Goal: Transaction & Acquisition: Purchase product/service

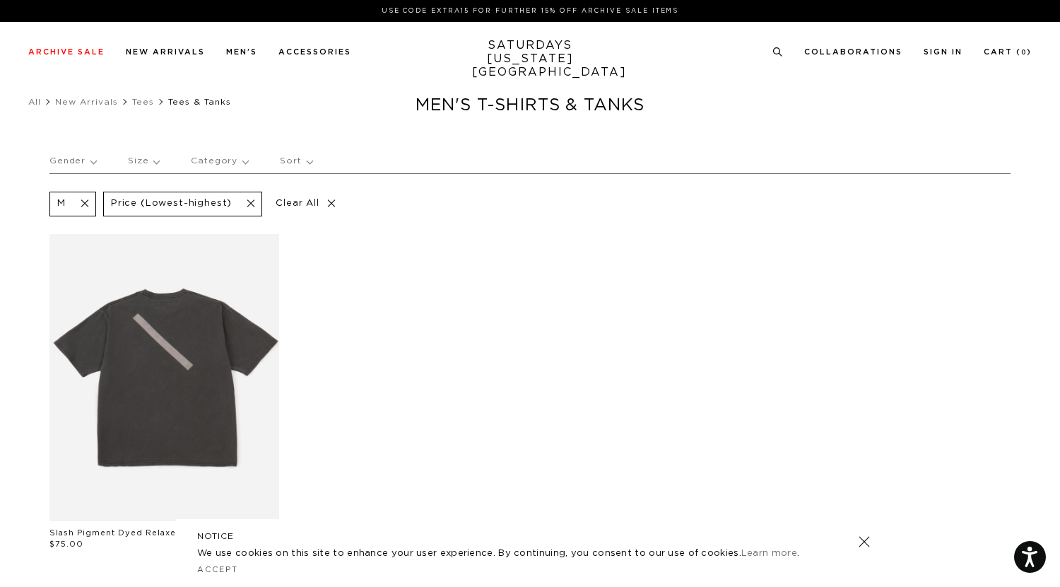
click at [135, 157] on p "Size" at bounding box center [143, 161] width 31 height 33
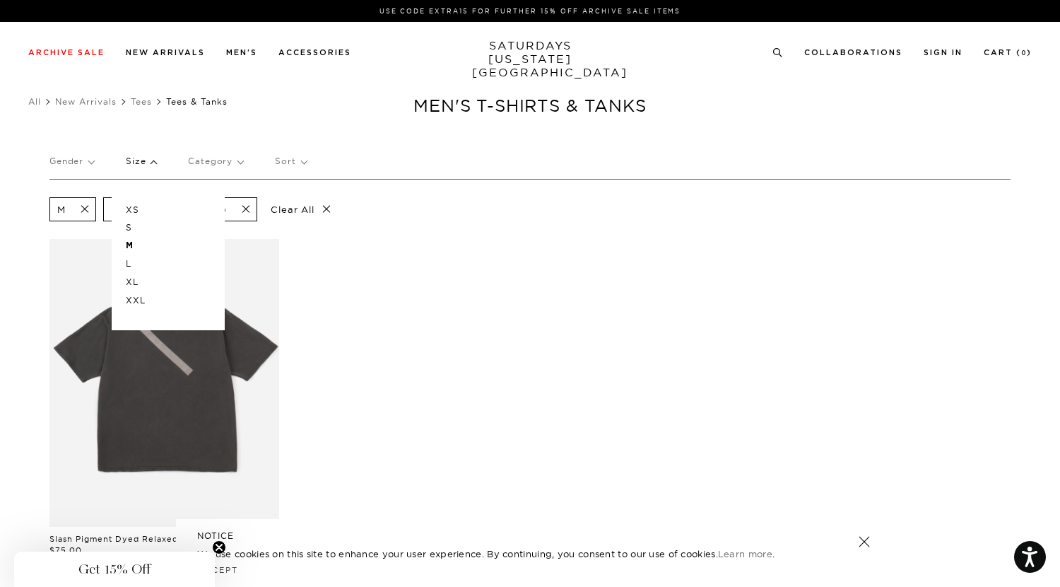
click at [127, 258] on p "L" at bounding box center [168, 264] width 85 height 18
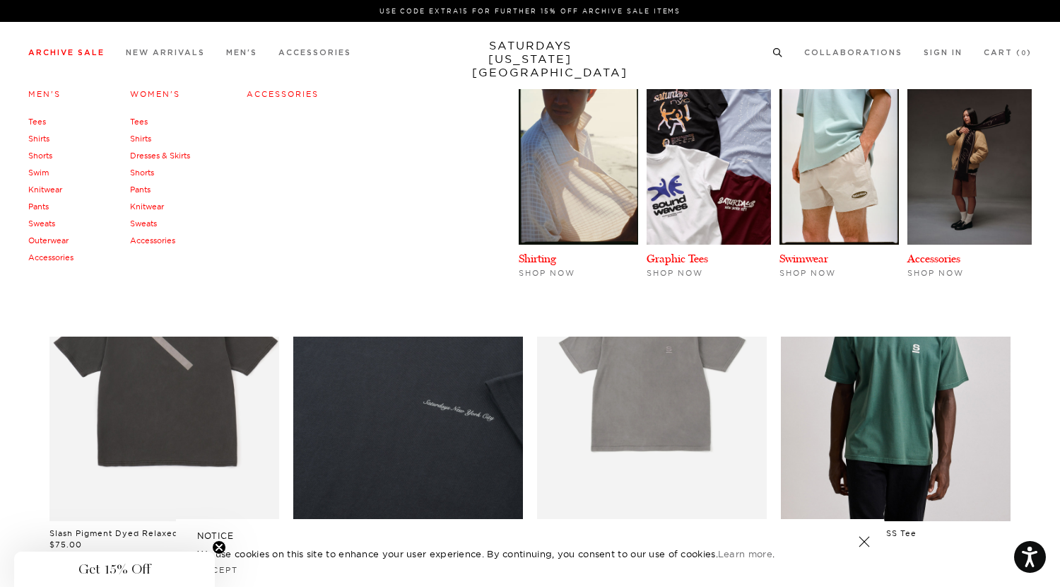
click at [32, 117] on link "Tees" at bounding box center [37, 122] width 18 height 10
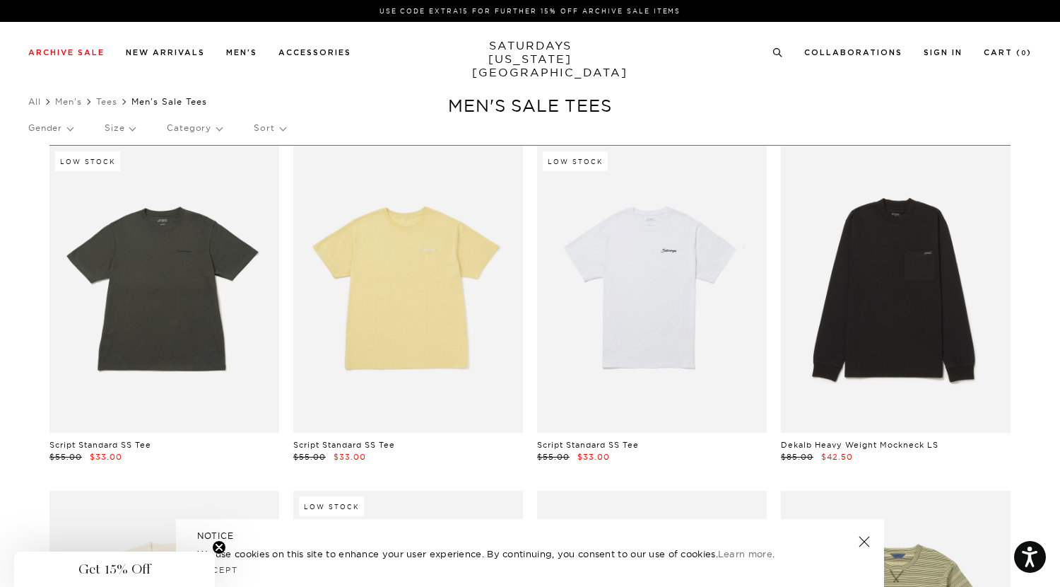
click at [117, 131] on p "Size" at bounding box center [120, 128] width 30 height 33
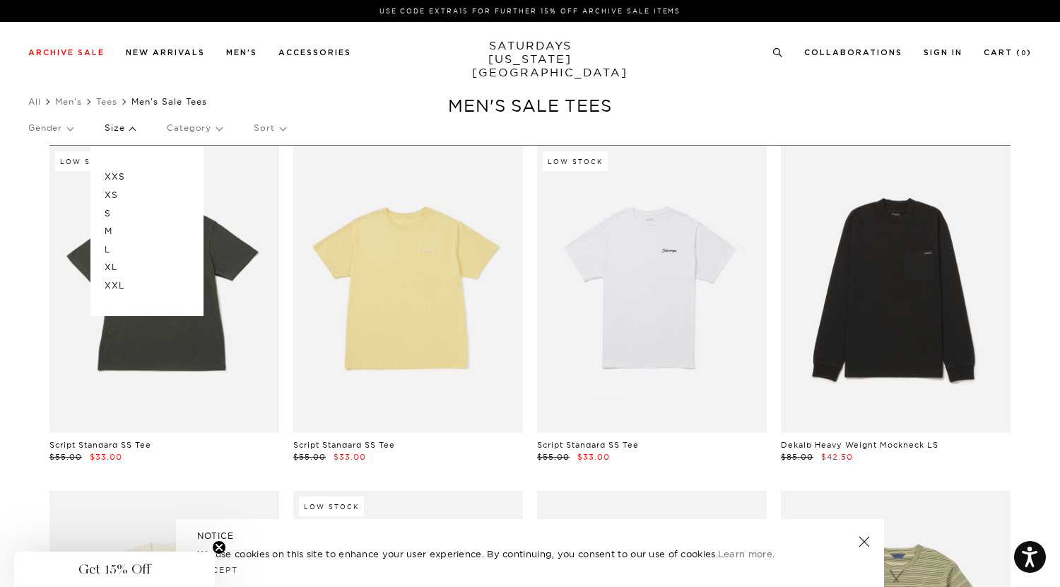
click at [109, 228] on p "M" at bounding box center [147, 231] width 85 height 18
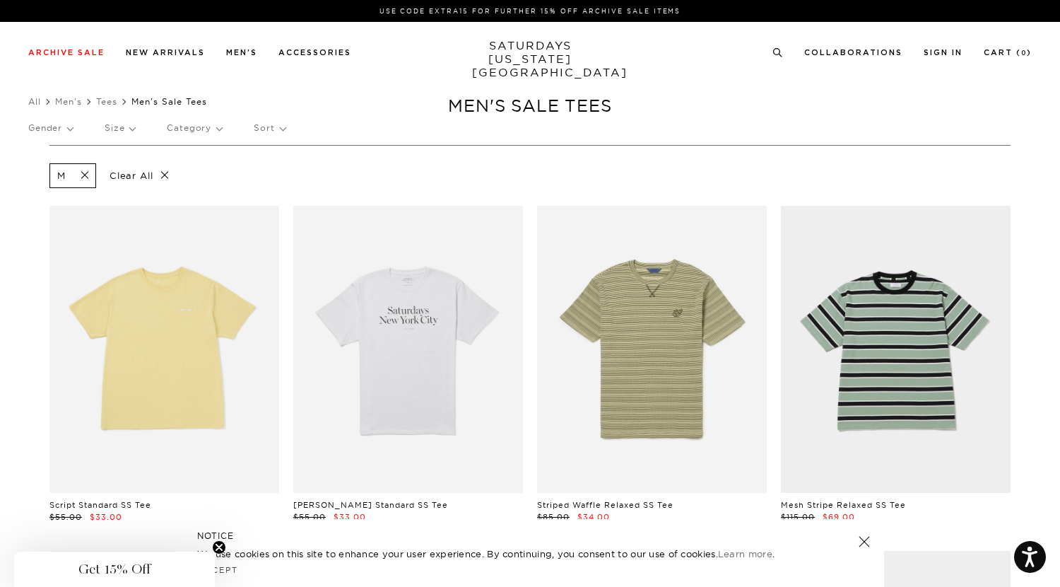
click at [112, 134] on p "Size" at bounding box center [120, 128] width 30 height 33
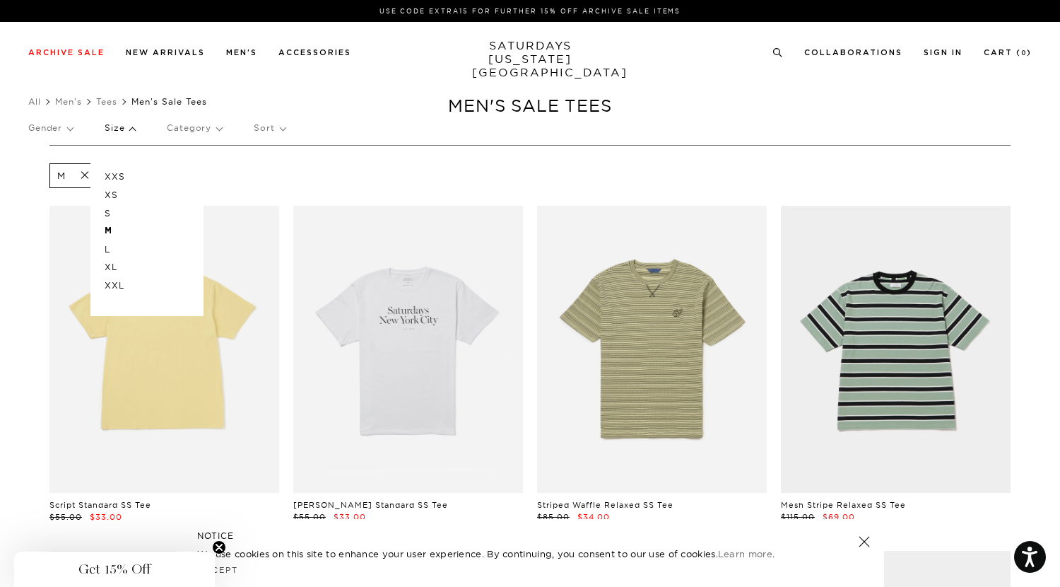
click at [108, 242] on p "L" at bounding box center [147, 249] width 85 height 18
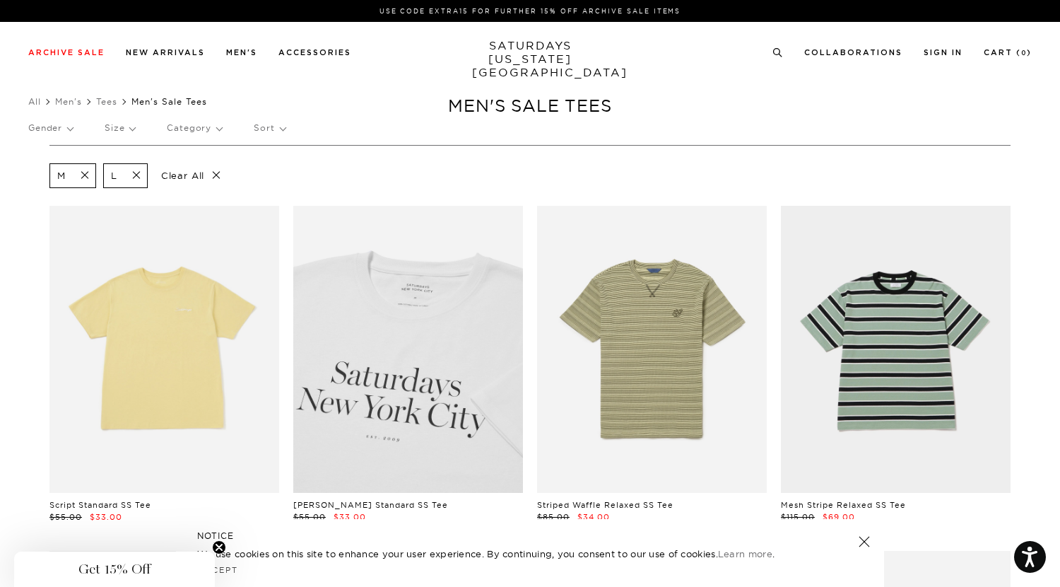
scroll to position [0, 8]
click at [364, 371] on link at bounding box center [408, 349] width 230 height 287
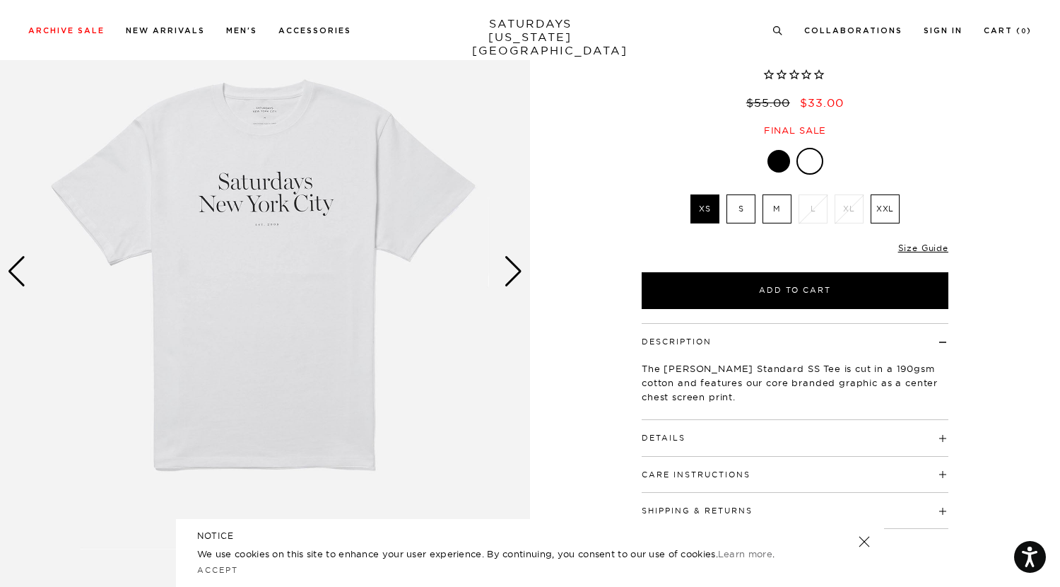
scroll to position [158, 0]
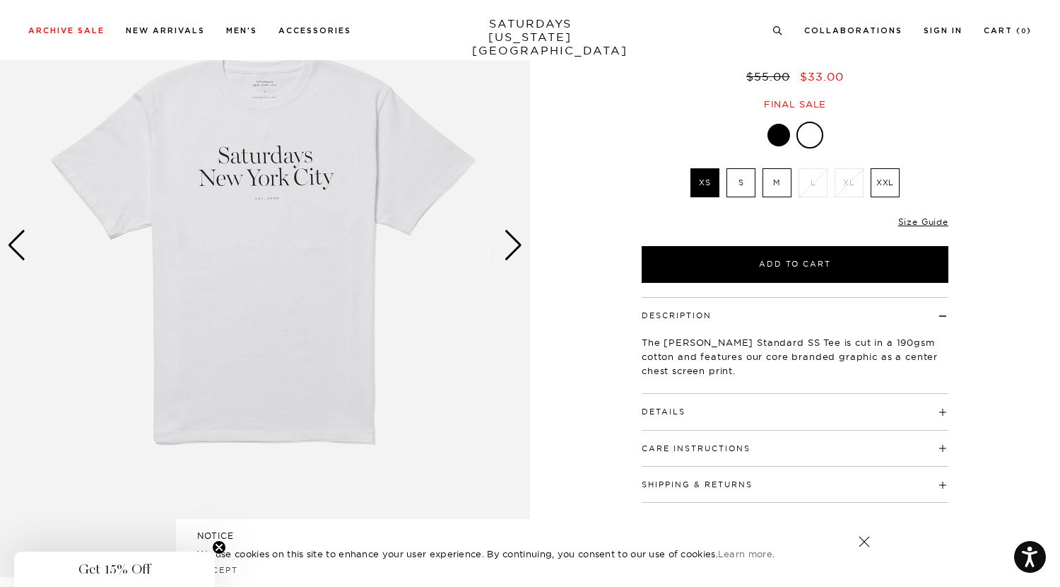
click at [667, 408] on button "Details" at bounding box center [664, 412] width 44 height 8
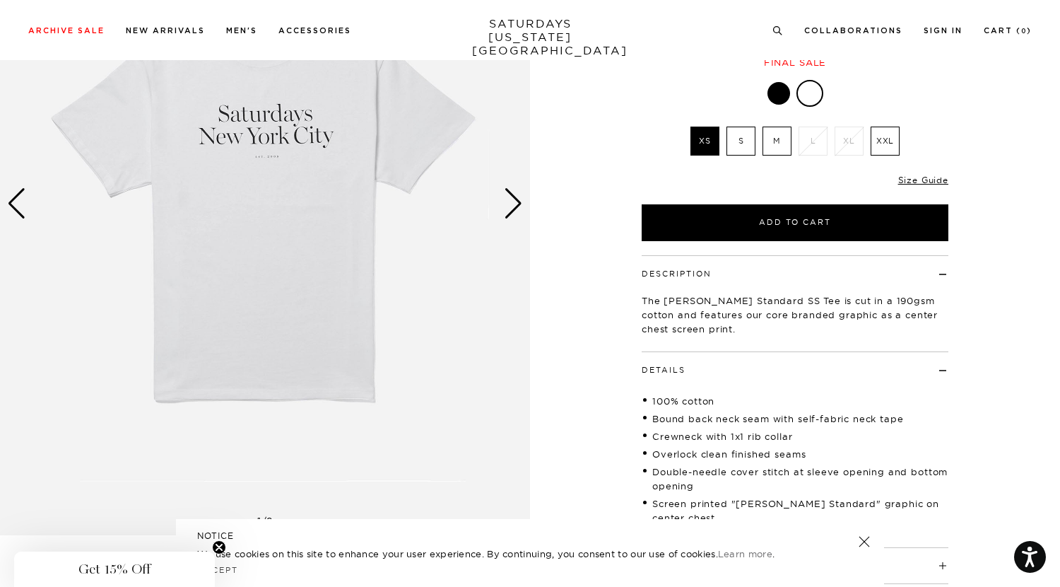
scroll to position [202, 1]
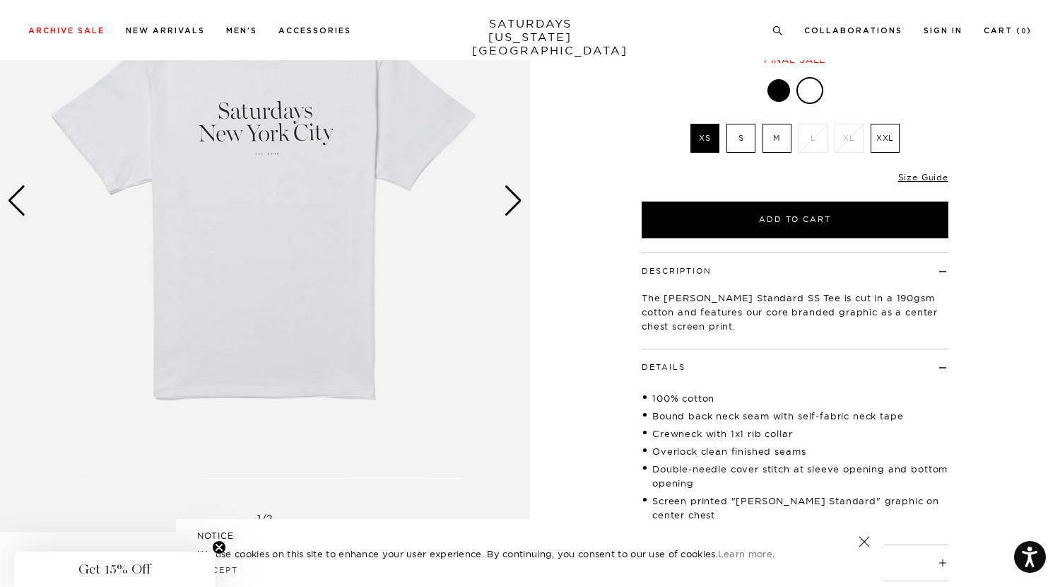
click at [680, 426] on li "Crewneck with 1x1 rib collar" at bounding box center [795, 433] width 307 height 14
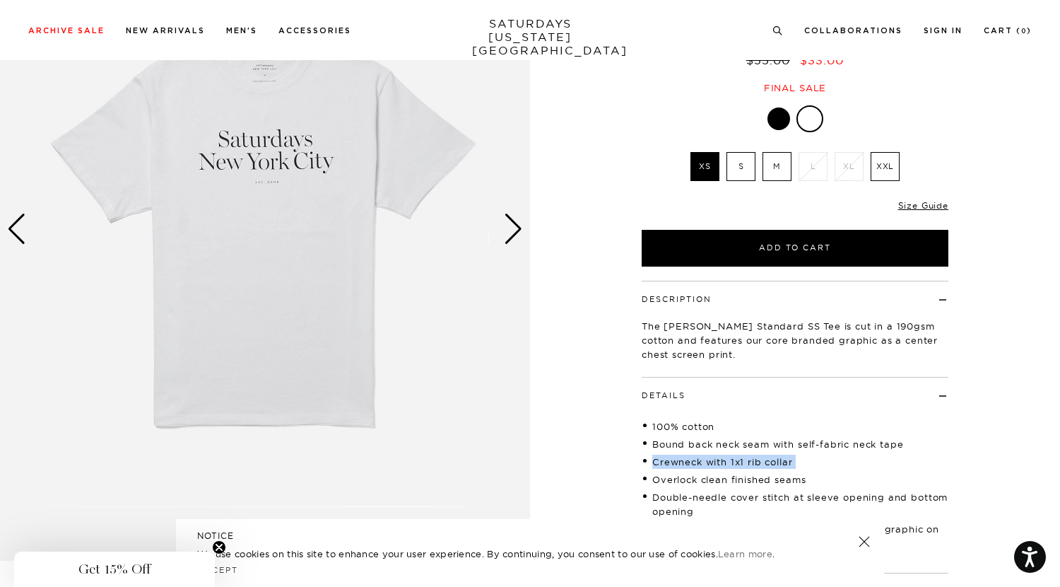
scroll to position [144, 1]
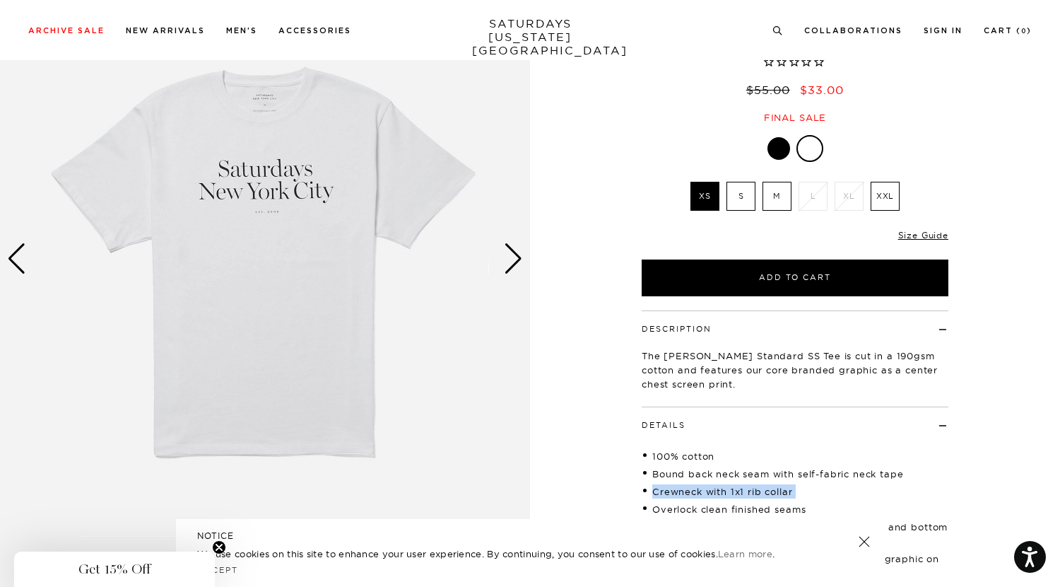
click at [511, 255] on div "Next slide" at bounding box center [513, 258] width 19 height 31
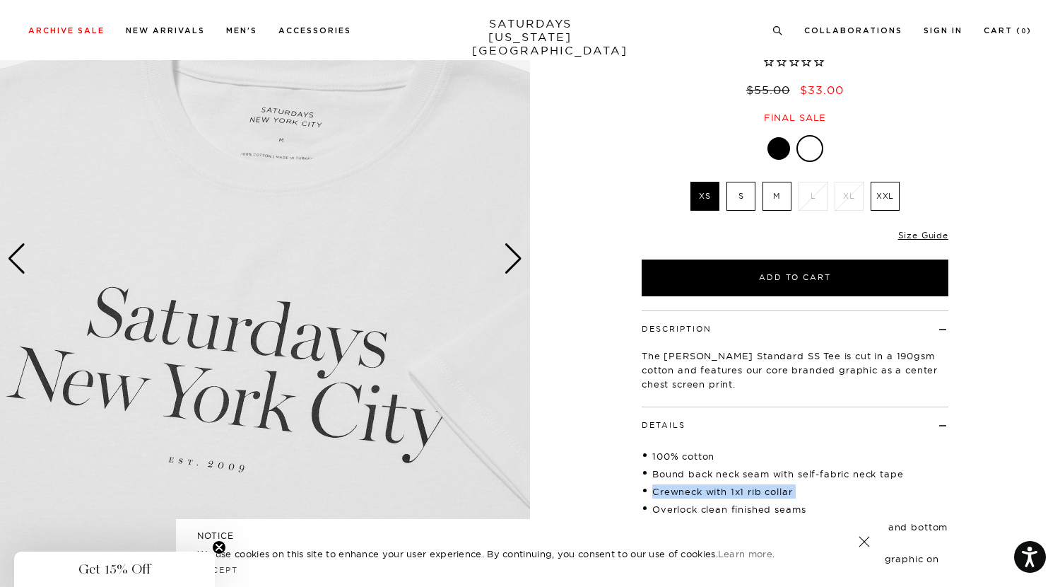
click at [511, 255] on div "Next slide" at bounding box center [513, 258] width 19 height 31
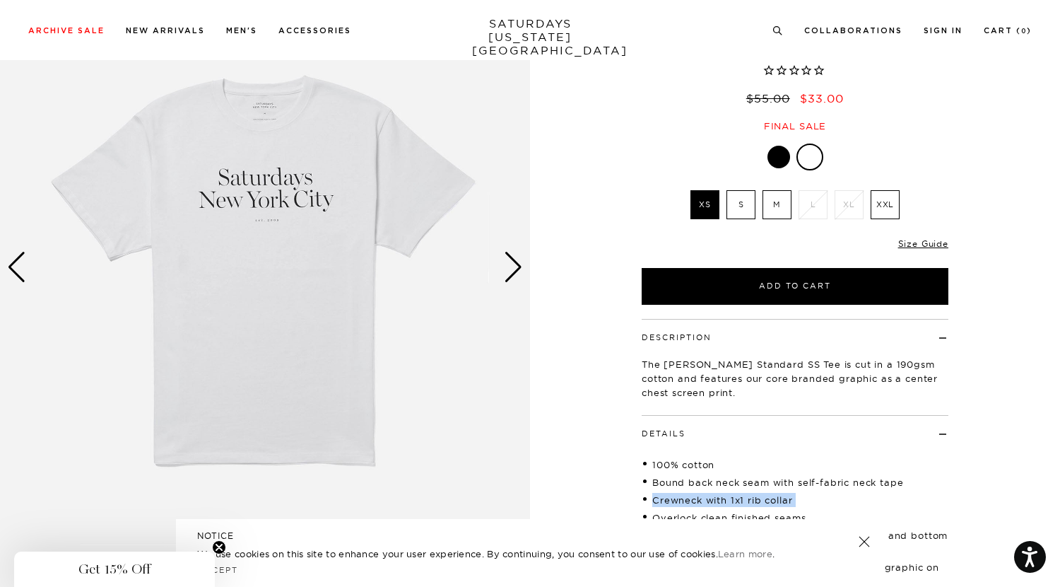
scroll to position [94, 1]
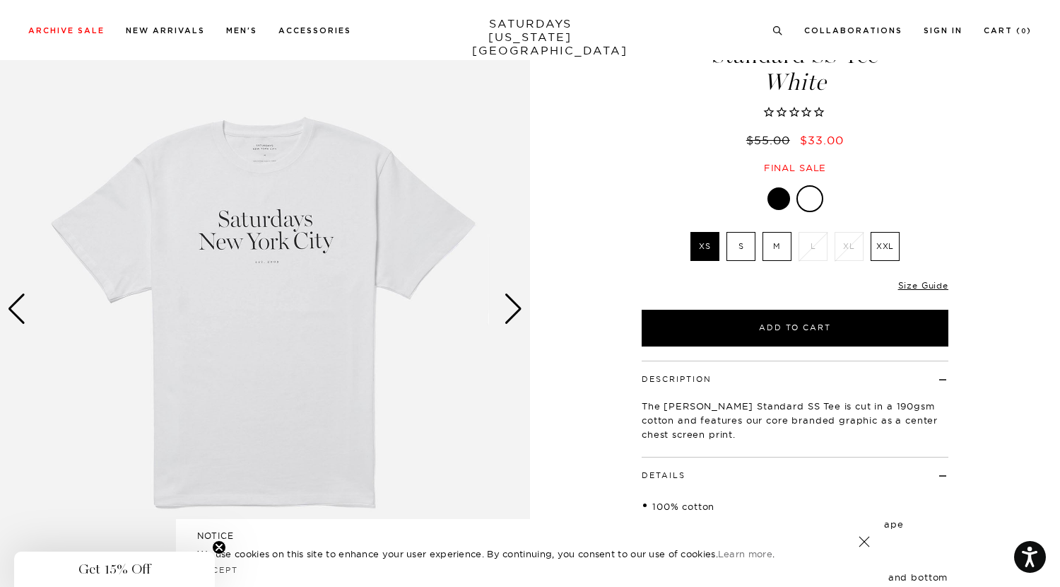
click at [780, 187] on div at bounding box center [779, 198] width 23 height 23
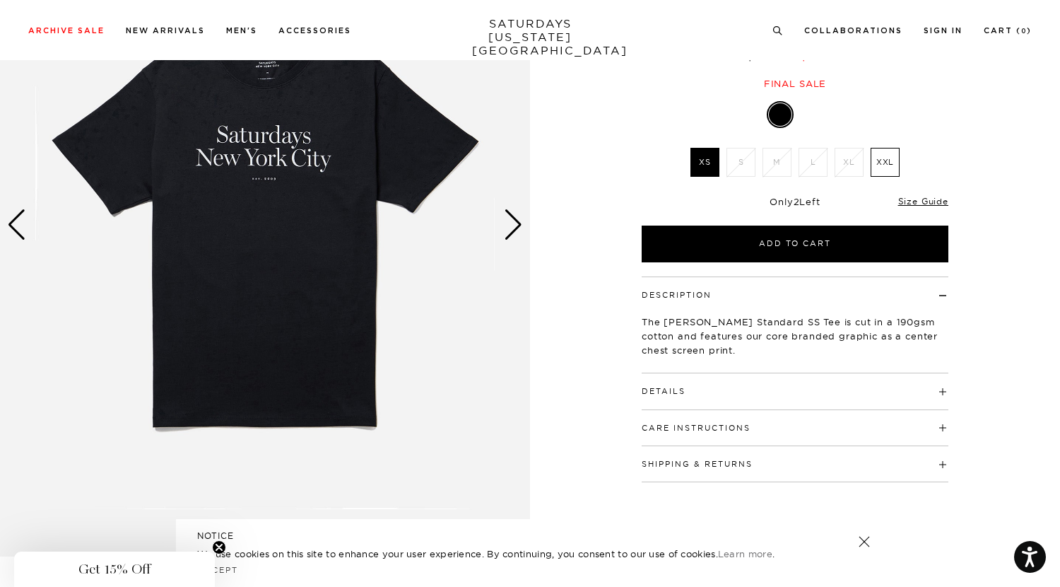
scroll to position [168, 6]
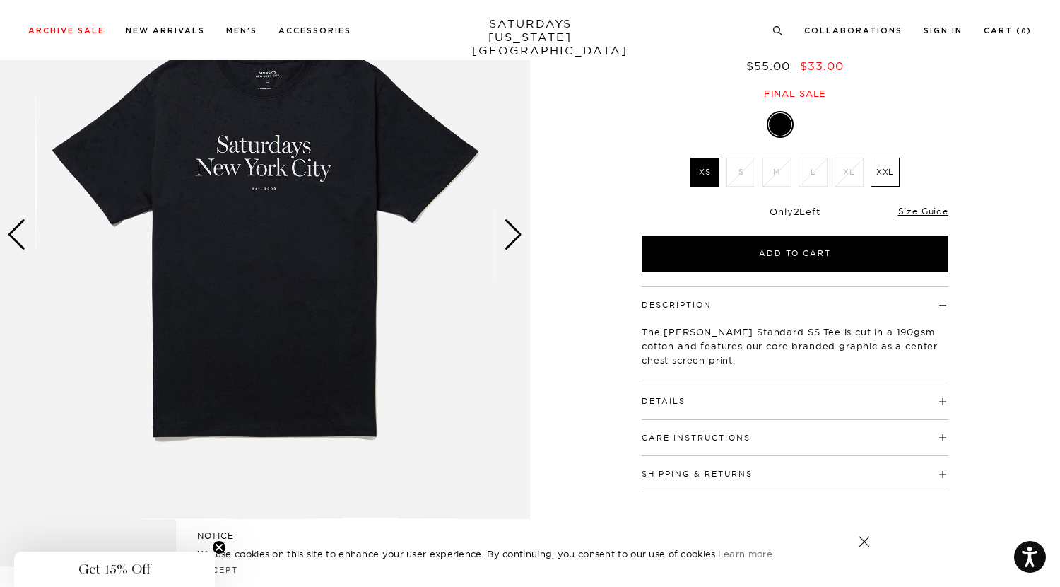
click at [935, 148] on div "Black XS S M L XL XXL XS S M L XL" at bounding box center [795, 191] width 353 height 161
click at [888, 158] on label "XXL" at bounding box center [885, 172] width 29 height 29
click at [0, 0] on input "XXL" at bounding box center [0, 0] width 0 height 0
click at [852, 158] on li "XL" at bounding box center [849, 172] width 36 height 29
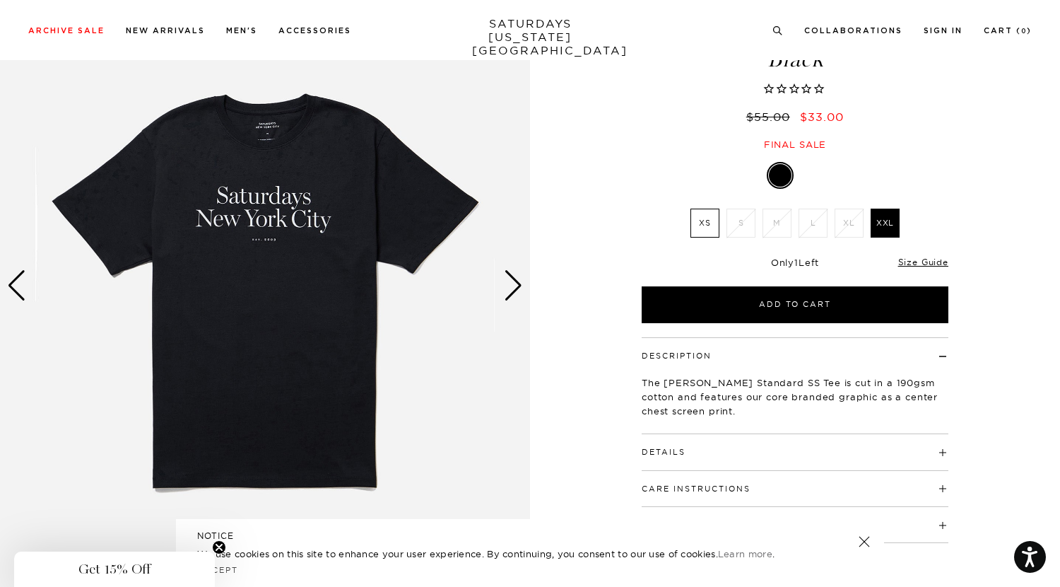
scroll to position [106, 6]
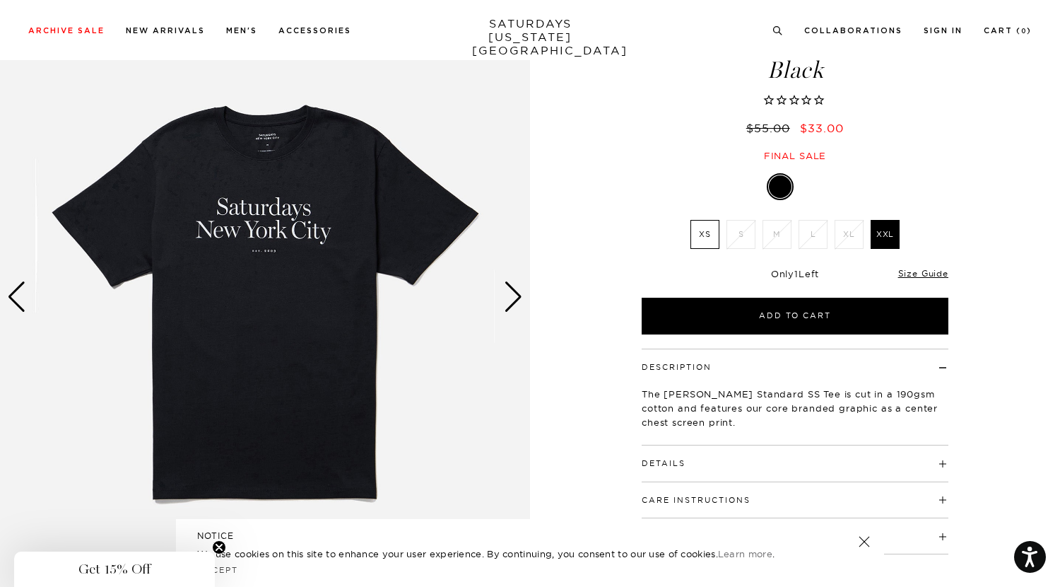
click at [815, 175] on div at bounding box center [811, 186] width 23 height 23
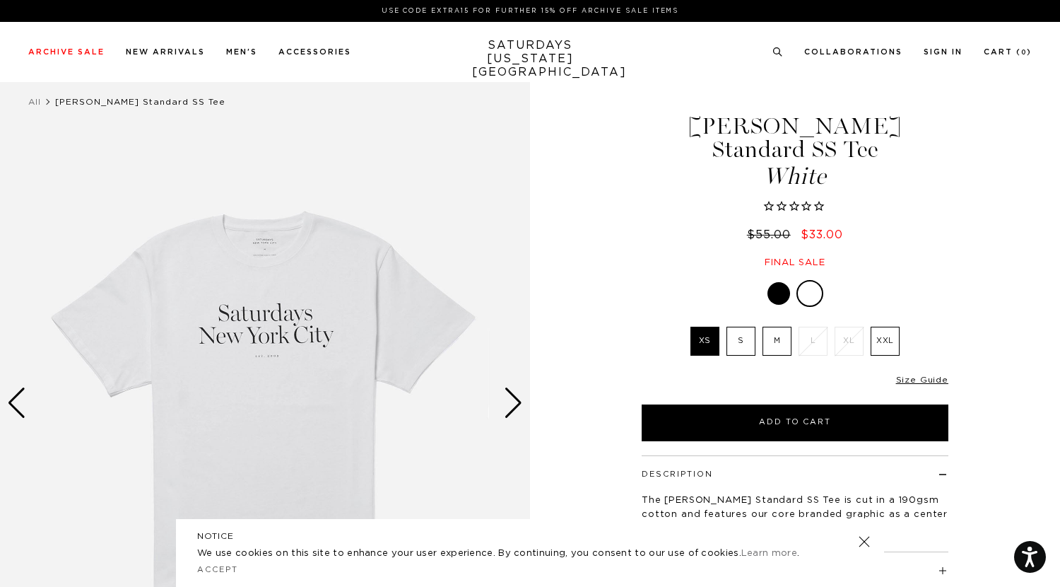
click at [777, 327] on label "M" at bounding box center [777, 341] width 29 height 29
click at [0, 0] on input "M" at bounding box center [0, 0] width 0 height 0
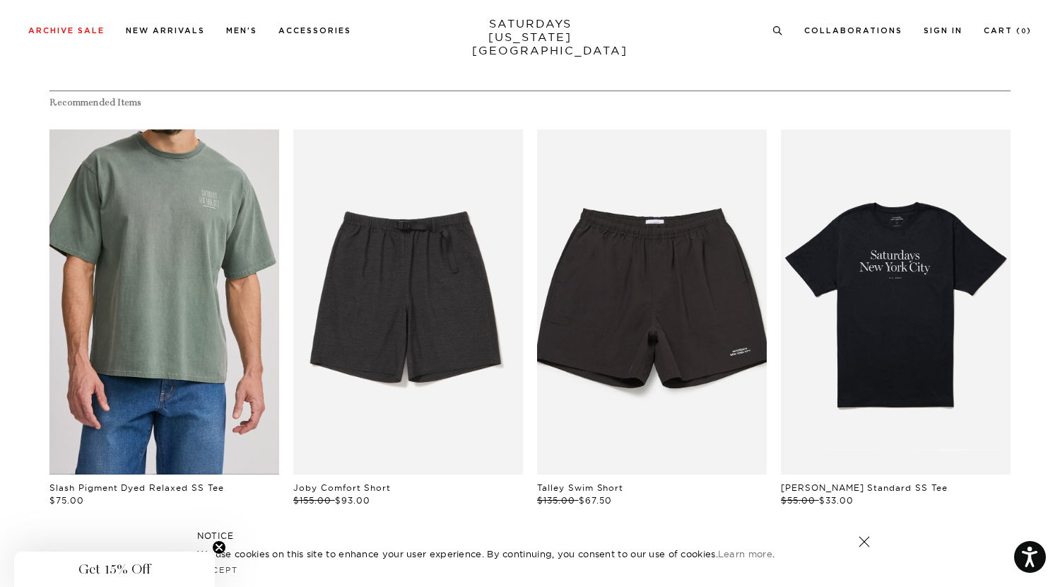
scroll to position [674, 4]
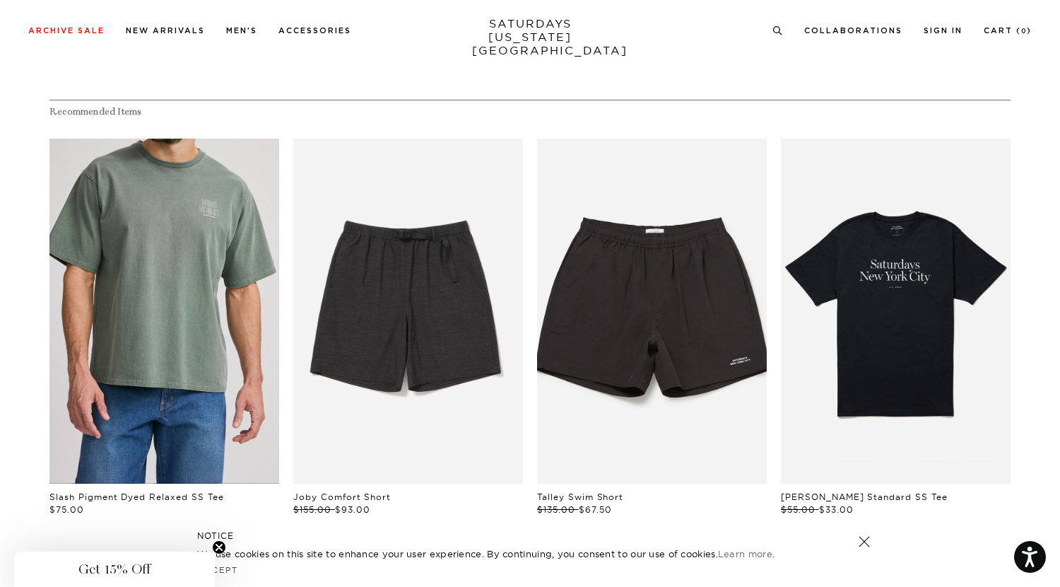
click at [163, 270] on link "files/01678.jpg" at bounding box center [164, 311] width 230 height 345
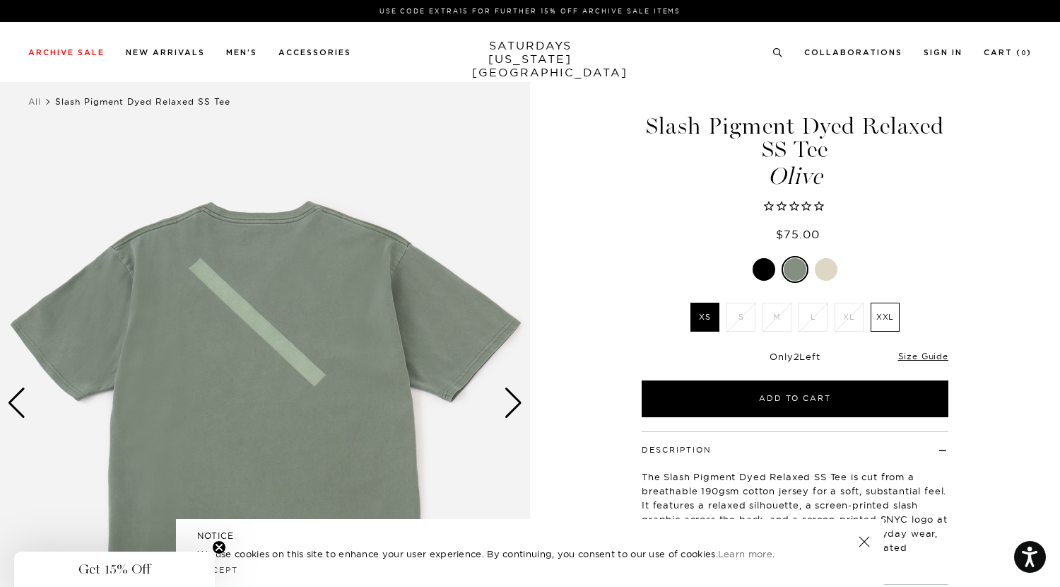
click at [822, 270] on div at bounding box center [826, 269] width 23 height 23
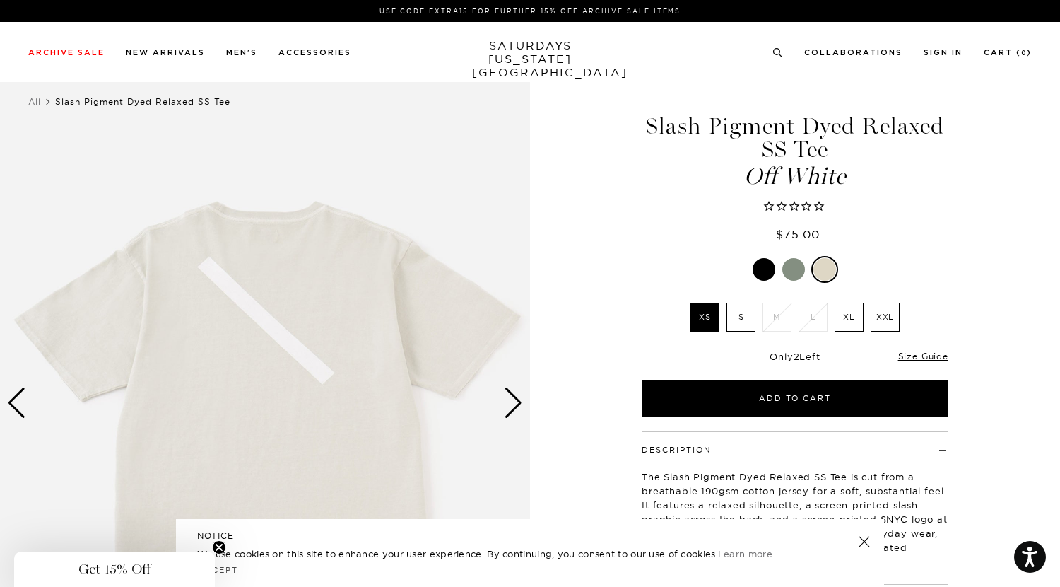
click at [759, 267] on div at bounding box center [764, 269] width 23 height 23
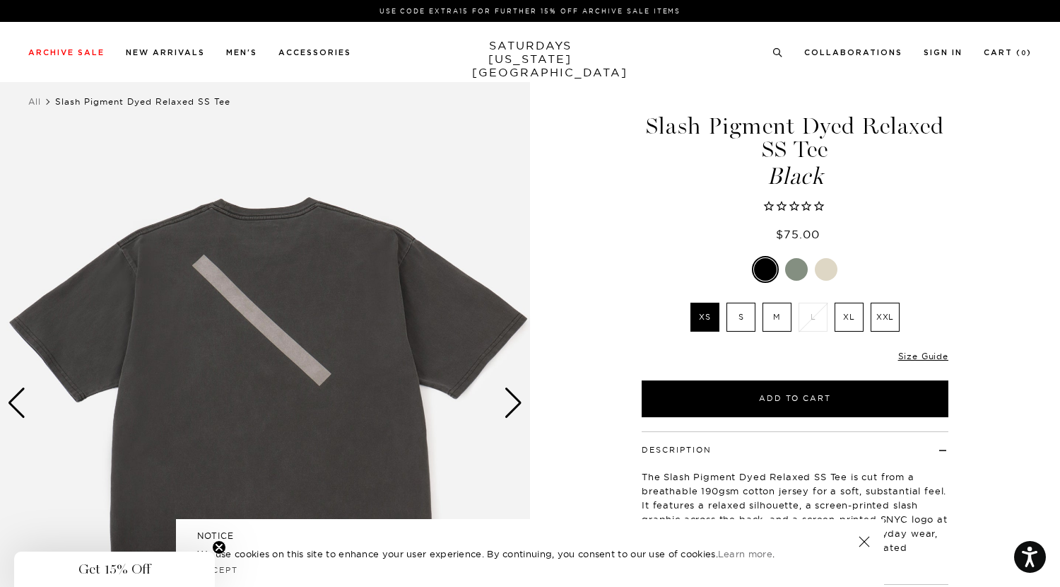
click at [520, 402] on div "Next slide" at bounding box center [513, 402] width 19 height 31
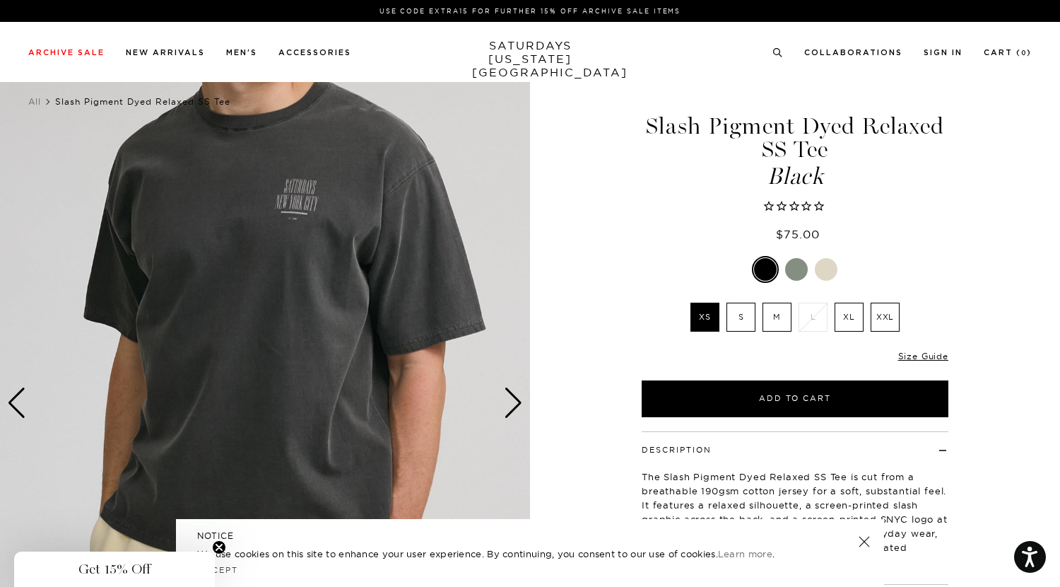
click at [520, 402] on div "Next slide" at bounding box center [513, 402] width 19 height 31
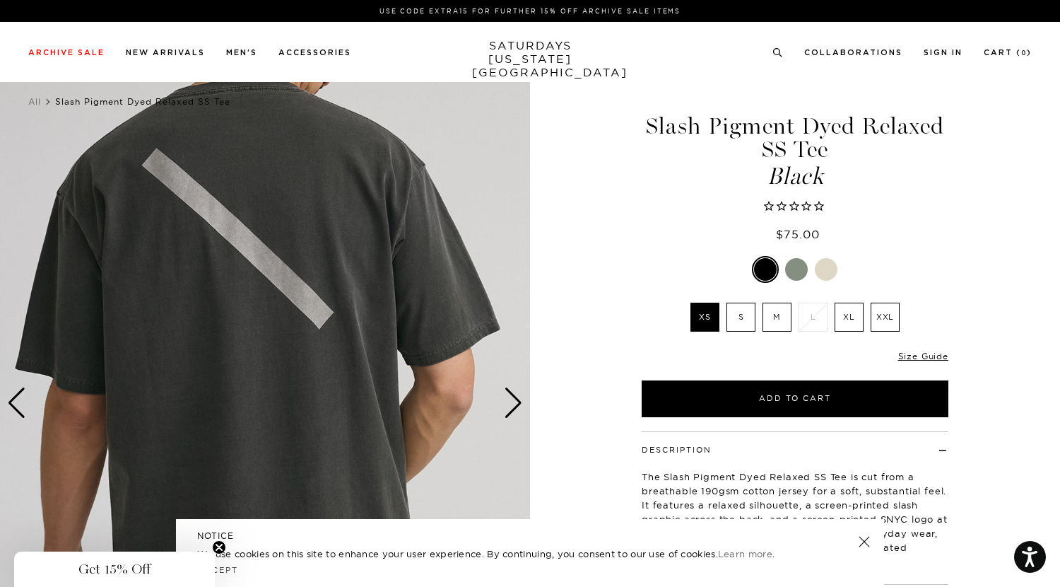
click at [520, 402] on div "Next slide" at bounding box center [513, 402] width 19 height 31
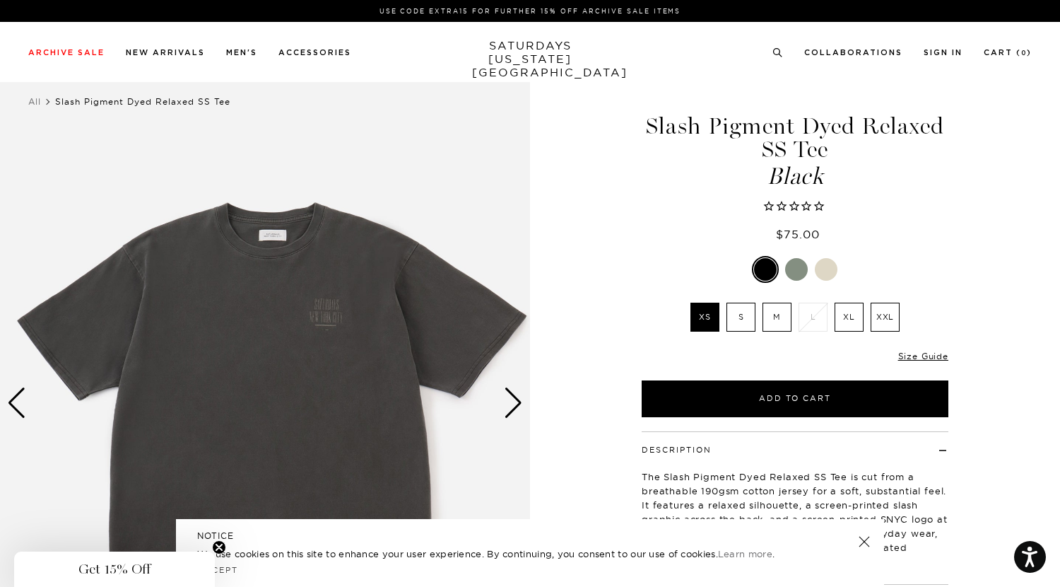
click at [520, 402] on div "Next slide" at bounding box center [513, 402] width 19 height 31
